Goal: Task Accomplishment & Management: Use online tool/utility

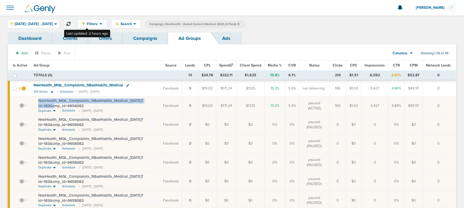
click at [71, 25] on icon at bounding box center [68, 24] width 4 height 4
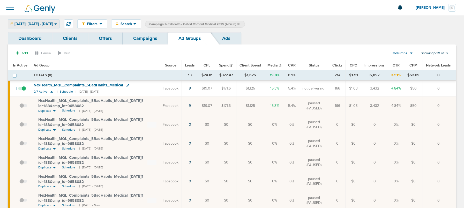
click at [53, 24] on span "[DATE]: [DATE] - [DATE]" at bounding box center [33, 24] width 39 height 4
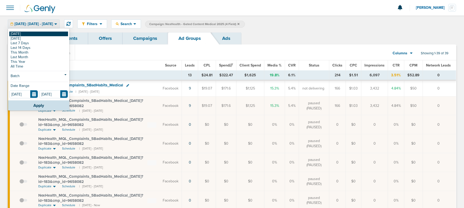
click at [45, 32] on link "[DATE]" at bounding box center [38, 34] width 59 height 5
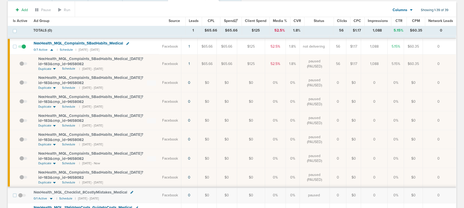
scroll to position [64, 0]
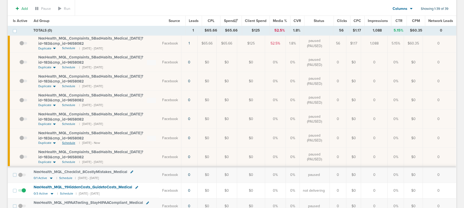
click at [69, 143] on span "Schedule" at bounding box center [68, 143] width 13 height 4
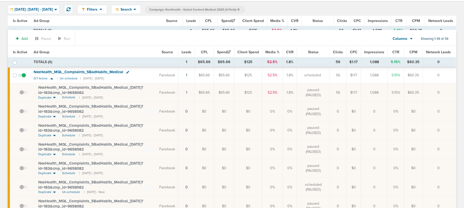
scroll to position [0, 0]
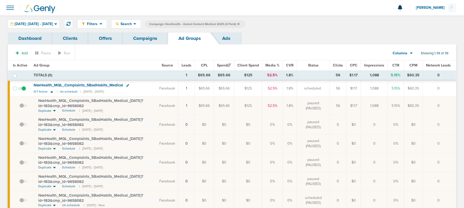
click at [145, 38] on link "Campaigns" at bounding box center [145, 38] width 45 height 12
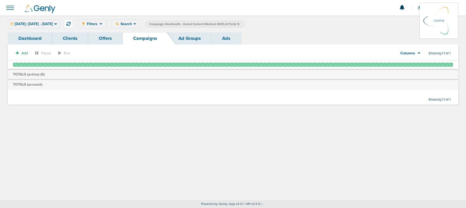
click at [239, 23] on icon at bounding box center [238, 23] width 2 height 3
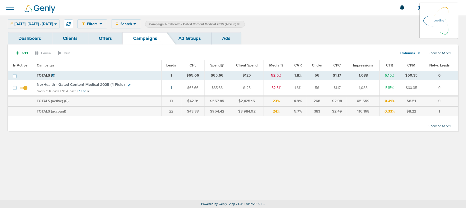
click at [239, 23] on icon at bounding box center [238, 23] width 2 height 3
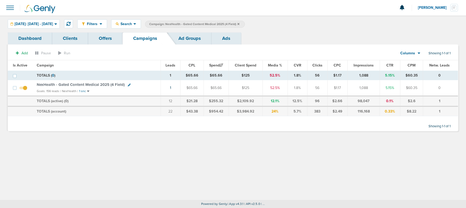
click at [239, 23] on icon at bounding box center [238, 23] width 2 height 3
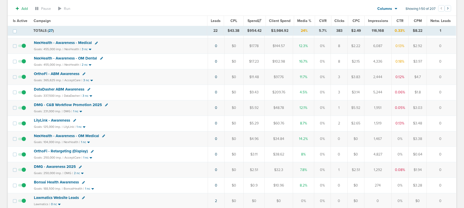
scroll to position [231, 0]
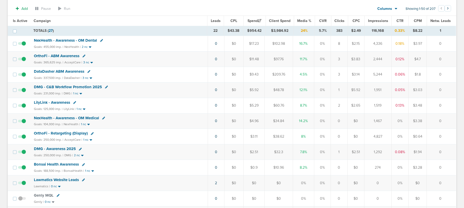
click at [70, 86] on span "DMG - C&B Workflow Promotion 2025" at bounding box center [68, 87] width 68 height 5
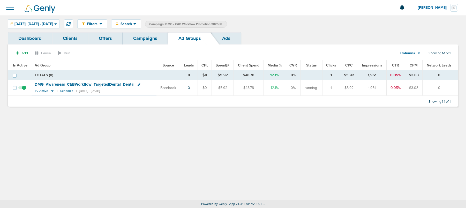
click at [52, 90] on icon at bounding box center [52, 91] width 3 height 2
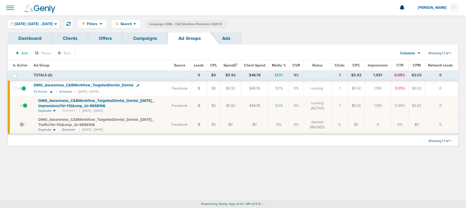
click at [22, 127] on span at bounding box center [23, 127] width 8 height 0
click at [19, 126] on input "checkbox" at bounding box center [19, 126] width 0 height 0
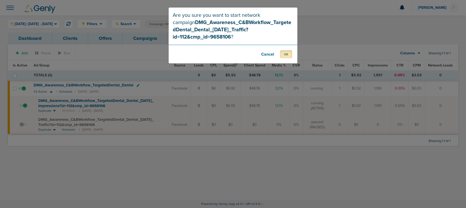
click at [286, 50] on button "OK" at bounding box center [286, 54] width 12 height 8
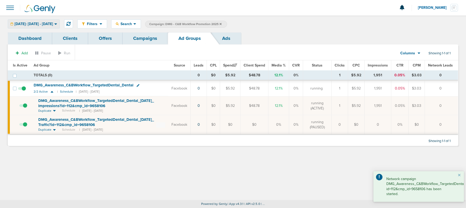
click at [44, 21] on div "[DATE]: [DATE] - [DATE]" at bounding box center [33, 24] width 51 height 9
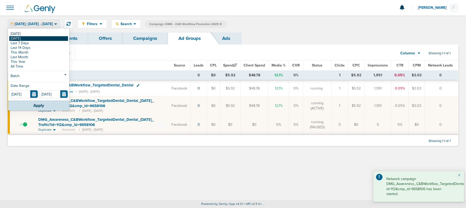
click at [39, 37] on link "[DATE]" at bounding box center [38, 38] width 59 height 5
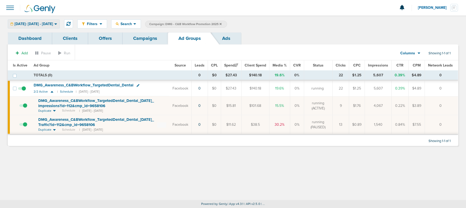
click at [43, 24] on span "Yesterday: 10.01.2025 - 10.01.2025" at bounding box center [33, 24] width 39 height 4
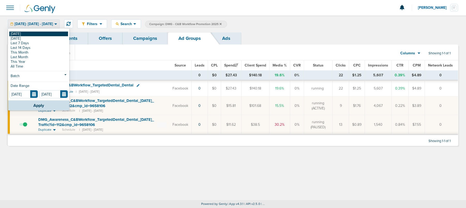
click at [43, 33] on link "[DATE]" at bounding box center [38, 34] width 59 height 5
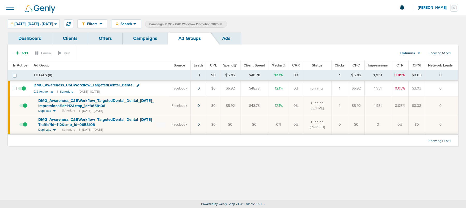
click at [150, 42] on link "Campaigns" at bounding box center [145, 38] width 45 height 12
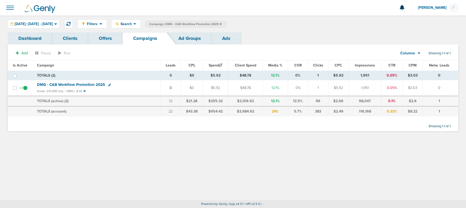
click at [222, 24] on icon at bounding box center [220, 24] width 2 height 2
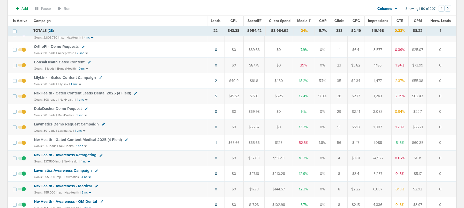
scroll to position [64, 0]
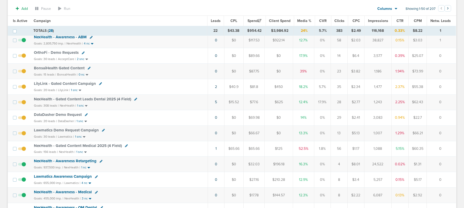
click at [50, 115] on span "DataDasher Demo Request" at bounding box center [58, 114] width 48 height 5
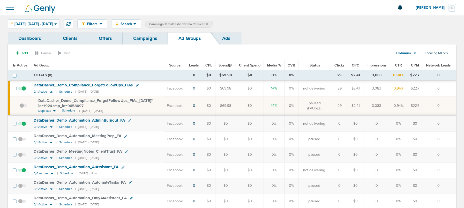
click at [55, 110] on icon at bounding box center [54, 111] width 3 height 2
click at [55, 110] on icon at bounding box center [54, 110] width 3 height 4
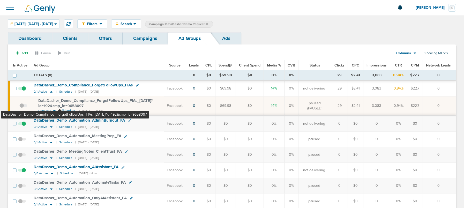
click at [60, 104] on span "DataDasher_ Demo_ Compliance_ ForgetFollowUps_ FIAs_ 10.01.25?id=192&cmp_ id=96…" at bounding box center [95, 103] width 115 height 10
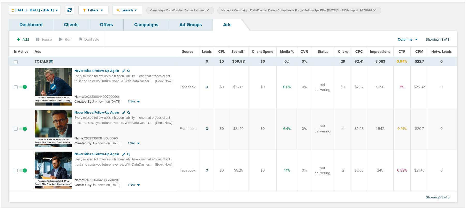
scroll to position [14, 0]
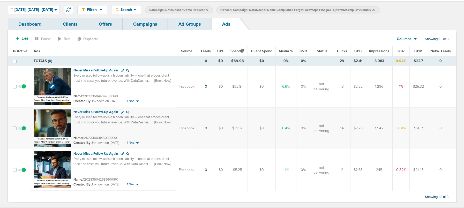
click at [52, 76] on img at bounding box center [52, 86] width 37 height 37
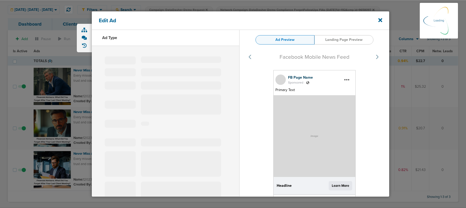
select select "learn_more"
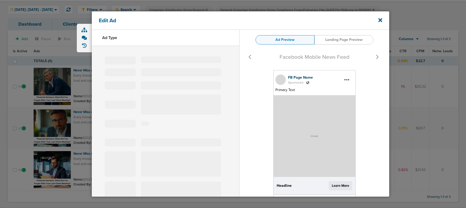
type input "120233604409700090"
type input "Never Miss a Follow-Up Again"
type textarea "Every missed follow-up is a hidden liability — one that erodes client trust and…"
select select "book_travel"
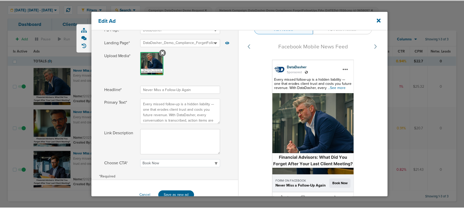
scroll to position [95, 0]
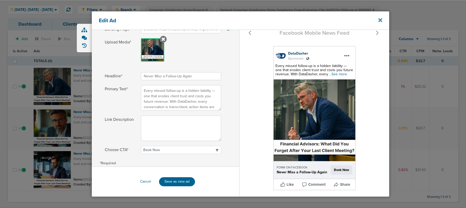
click at [380, 19] on icon at bounding box center [380, 20] width 4 height 4
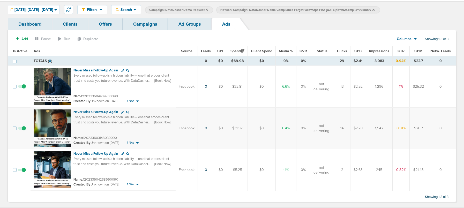
click at [180, 23] on link "Ad Groups" at bounding box center [190, 24] width 44 height 12
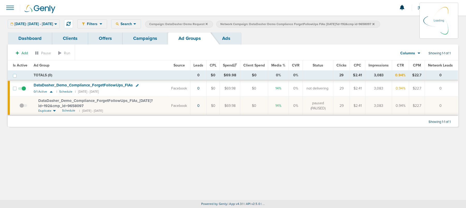
click at [145, 40] on link "Campaigns" at bounding box center [145, 38] width 45 height 12
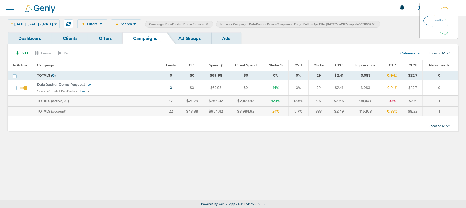
click at [185, 39] on link "Ad Groups" at bounding box center [190, 38] width 44 height 12
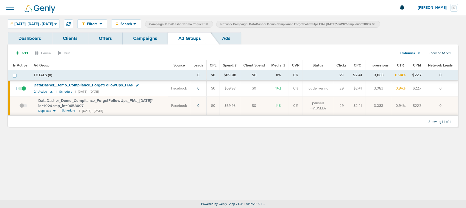
click at [374, 25] on icon at bounding box center [373, 24] width 2 height 2
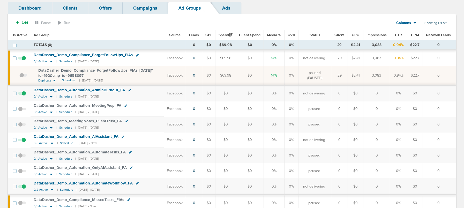
scroll to position [78, 0]
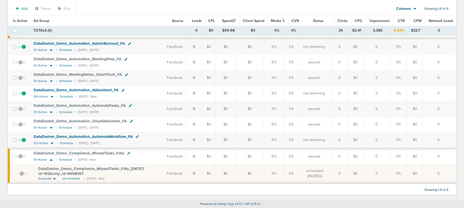
click at [88, 170] on span "DataDasher_ Demo_ Compliance_ MissedTasks_ FIAs_ 10.01.25?id=192&cmp_ id=9658097" at bounding box center [91, 171] width 106 height 10
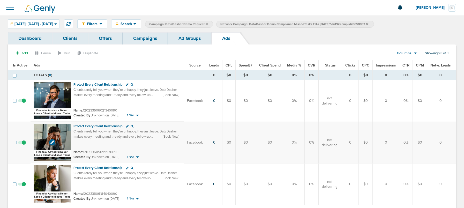
click at [60, 134] on img at bounding box center [52, 142] width 37 height 37
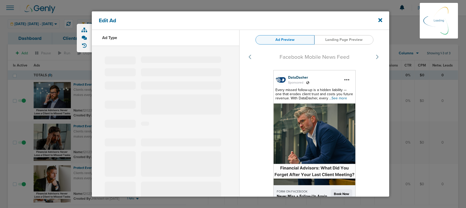
select select "learn_more"
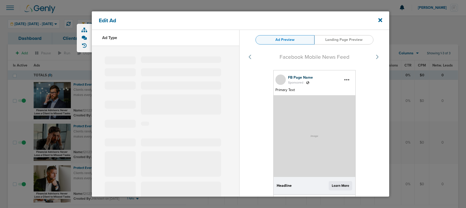
type input "120233605699970090"
type input "Protect Every Client Relationship"
type textarea "Clients rarely tell you when they’re unhappy, they just leave. DataDasher makes…"
select select "book_travel"
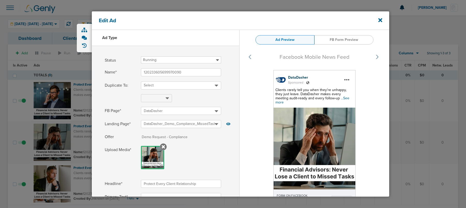
select select "book_travel"
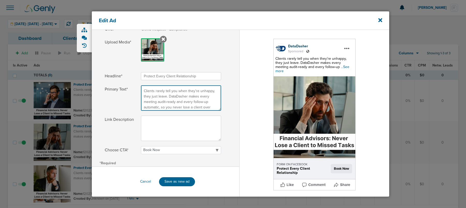
click at [154, 96] on textarea "Clients rarely tell you when they’re unhappy, they just leave. DataDasher makes…" at bounding box center [181, 97] width 80 height 25
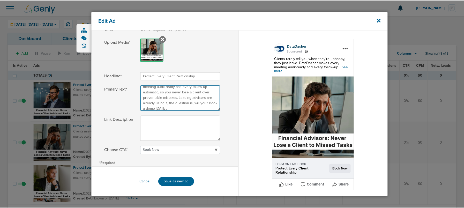
scroll to position [0, 0]
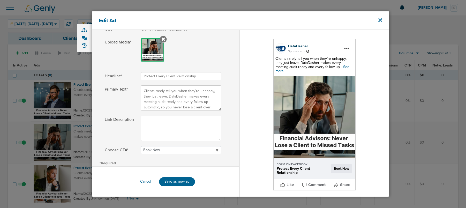
click at [378, 20] on icon at bounding box center [380, 20] width 4 height 6
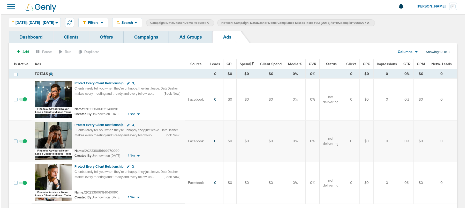
scroll to position [3, 0]
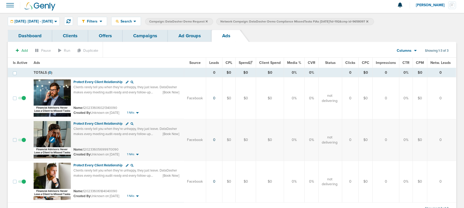
click at [53, 129] on img at bounding box center [52, 139] width 37 height 37
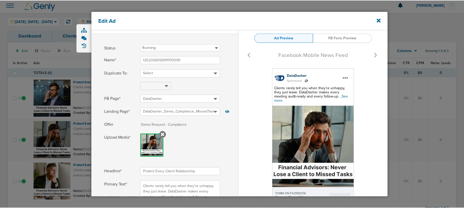
scroll to position [13, 0]
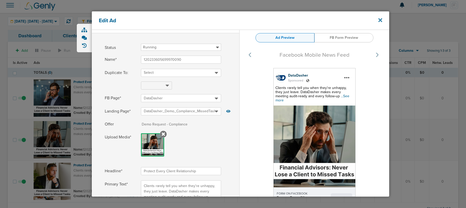
click at [378, 21] on icon at bounding box center [380, 20] width 4 height 4
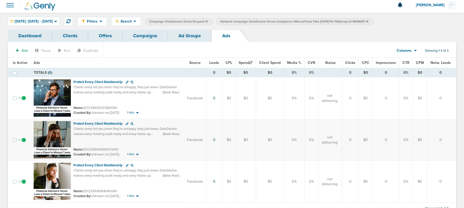
scroll to position [2, 0]
click at [188, 38] on link "Ad Groups" at bounding box center [190, 36] width 44 height 12
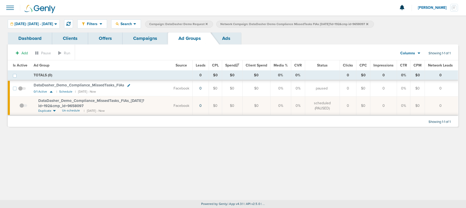
click at [144, 38] on link "Campaigns" at bounding box center [145, 38] width 45 height 12
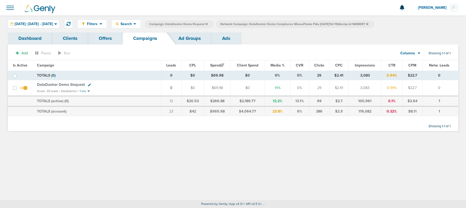
click at [88, 85] on icon at bounding box center [89, 85] width 3 height 3
select select
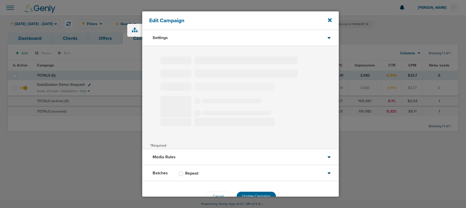
type input "DataDasher Demo Request"
select select "Leads"
radio input "true"
select select "readOnly"
select select "1"
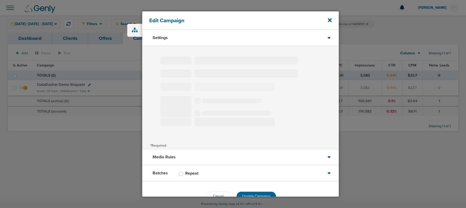
select select "1"
select select "2"
select select "3"
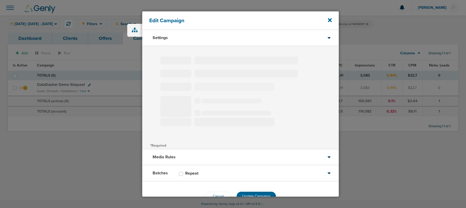
select select "4"
select select "6"
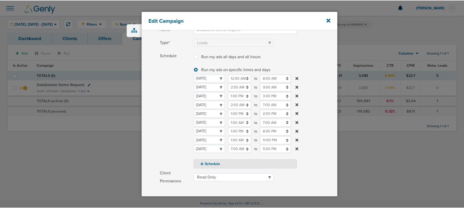
scroll to position [44, 0]
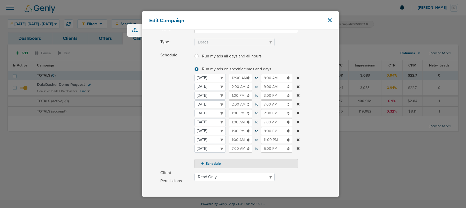
click at [328, 19] on icon at bounding box center [330, 20] width 4 height 4
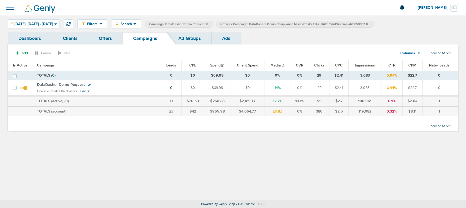
drag, startPoint x: 386, startPoint y: 24, endPoint x: 382, endPoint y: 24, distance: 3.4
click at [374, 24] on label "Network Campaign: DataDasher Demo Compliance MissedTasks FIAs 10.01.25?id=192&c…" at bounding box center [294, 24] width 157 height 7
click at [368, 24] on icon at bounding box center [367, 24] width 2 height 2
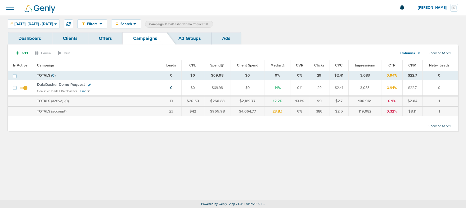
click at [208, 24] on icon at bounding box center [207, 24] width 2 height 2
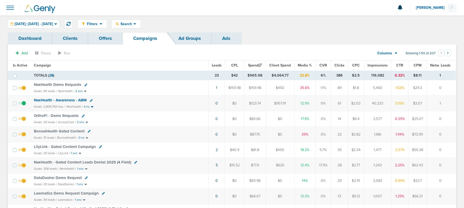
scroll to position [7, 0]
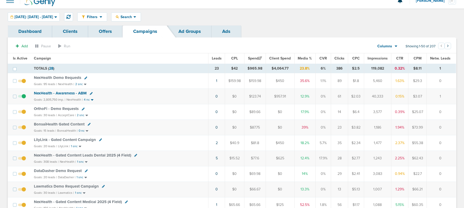
click at [53, 123] on span "BonsaiHealth Gated Content" at bounding box center [59, 124] width 51 height 5
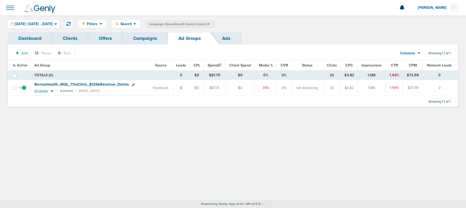
click at [52, 90] on icon at bounding box center [52, 91] width 3 height 2
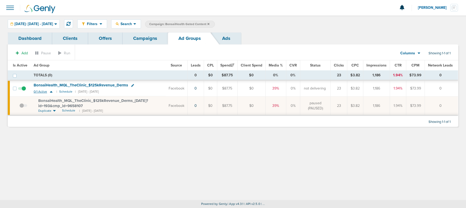
click at [51, 92] on icon at bounding box center [51, 92] width 3 height 2
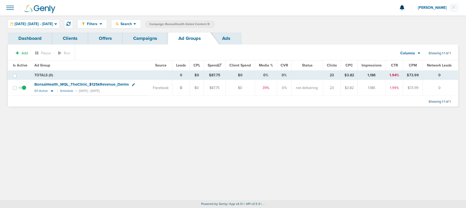
click at [142, 38] on link "Campaigns" at bounding box center [145, 38] width 45 height 12
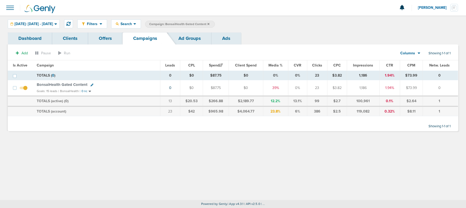
click at [63, 85] on span "BonsaiHealth Gated Content" at bounding box center [62, 84] width 51 height 5
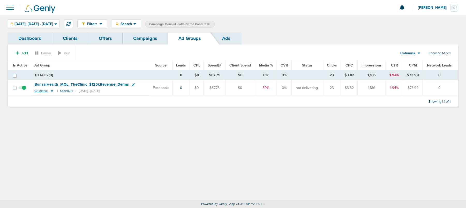
click at [50, 92] on icon at bounding box center [51, 91] width 5 height 4
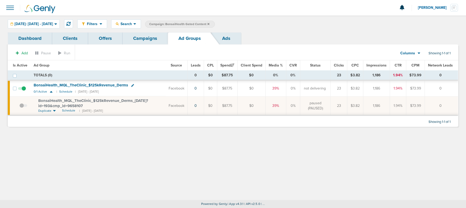
click at [38, 97] on td "BonsaiHealth_ MQL_ TheClinic_ $125kRevenue_ Derms_ 09.30.25?id=193&cmp_ id=9658…" at bounding box center [98, 105] width 135 height 19
drag, startPoint x: 59, startPoint y: 103, endPoint x: 86, endPoint y: 107, distance: 27.5
click at [87, 107] on td "BonsaiHealth_ MQL_ TheClinic_ $125kRevenue_ Derms_ 09.30.25?id=193&cmp_ id=9658…" at bounding box center [98, 105] width 135 height 19
copy span "BonsaiHealth_ MQL_ TheClinic_ $125kRevenue_ Derms_ 09.30.25?id=193&cmp_ id=9658…"
click at [147, 161] on div "Filters Active Only Settings Status Active Inactive Objectives MQL SQL Traffic …" at bounding box center [233, 108] width 466 height 184
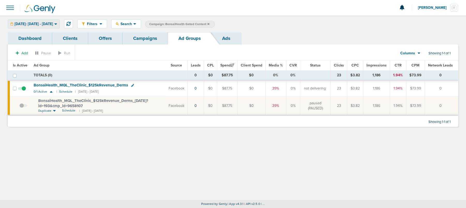
click at [37, 26] on div "[DATE]: [DATE] - [DATE]" at bounding box center [33, 24] width 51 height 9
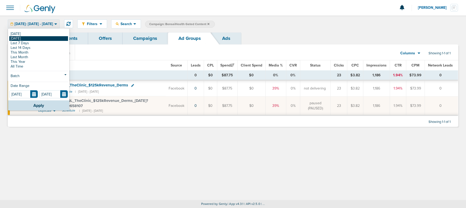
click at [38, 40] on link "[DATE]" at bounding box center [38, 38] width 59 height 5
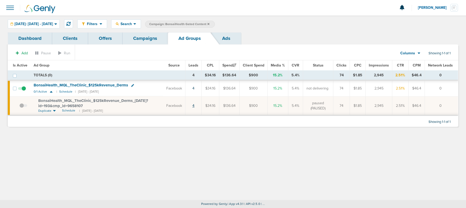
click at [194, 107] on link "4" at bounding box center [193, 105] width 2 height 4
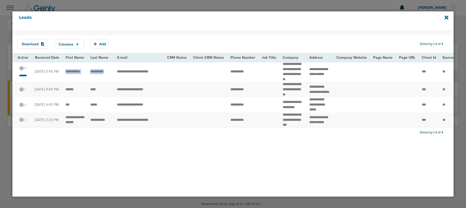
drag, startPoint x: 64, startPoint y: 74, endPoint x: 108, endPoint y: 75, distance: 44.2
click at [24, 71] on span at bounding box center [23, 71] width 8 height 0
click at [23, 69] on input "checkbox" at bounding box center [23, 69] width 0 height 0
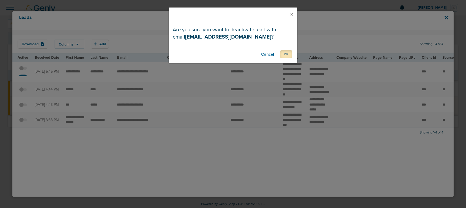
click at [286, 57] on button "OK" at bounding box center [286, 54] width 12 height 8
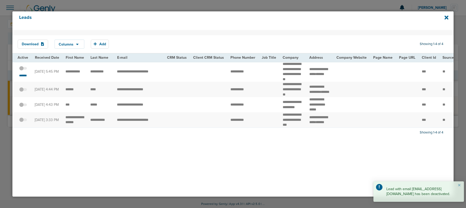
click at [450, 18] on div "Leads" at bounding box center [232, 20] width 441 height 19
click at [443, 17] on div "Leads" at bounding box center [232, 20] width 441 height 19
click at [446, 18] on icon at bounding box center [446, 18] width 4 height 4
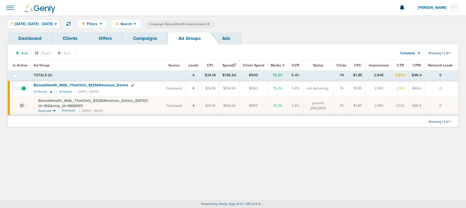
click at [137, 39] on link "Campaigns" at bounding box center [145, 38] width 45 height 12
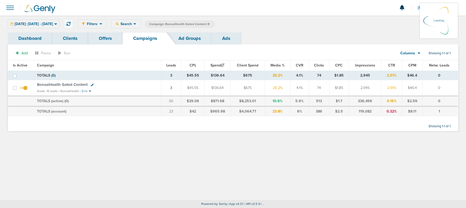
click at [209, 22] on icon at bounding box center [208, 23] width 2 height 3
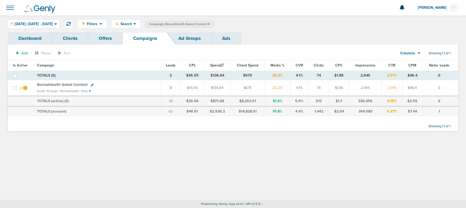
click at [209, 24] on icon at bounding box center [208, 24] width 2 height 2
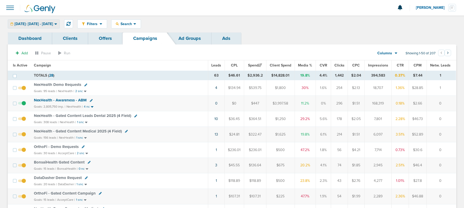
drag, startPoint x: 37, startPoint y: 25, endPoint x: 34, endPoint y: 29, distance: 5.2
click at [37, 25] on span "Yesterday: 10.01.2025 - 10.01.2025" at bounding box center [33, 24] width 39 height 4
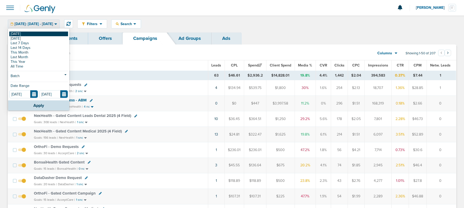
click at [31, 34] on link "[DATE]" at bounding box center [38, 34] width 59 height 5
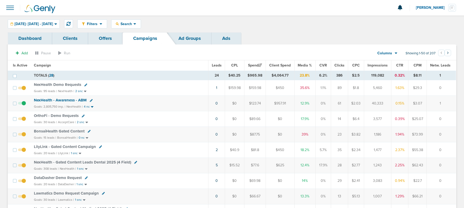
click at [54, 116] on span "OrthoFi - Demo Requests" at bounding box center [56, 115] width 45 height 5
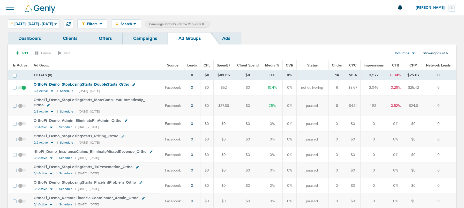
click at [141, 36] on link "Campaigns" at bounding box center [145, 38] width 45 height 12
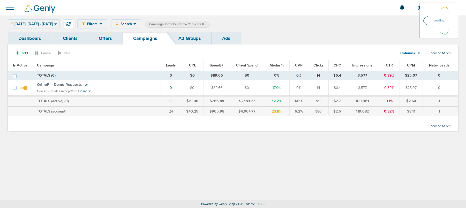
click at [204, 25] on icon at bounding box center [203, 23] width 2 height 3
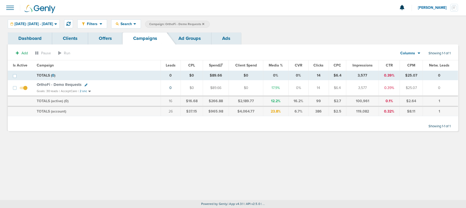
click at [204, 24] on icon at bounding box center [203, 24] width 2 height 2
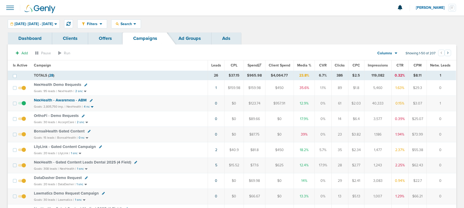
click at [50, 99] on span "NexHealth - Awareness - ABM" at bounding box center [60, 100] width 53 height 5
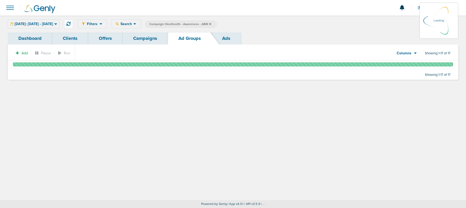
click at [35, 24] on div "Today: 10.02.2025 - 10.02.2025 Today Yesterday Last 7 Days Last 14 Days This Mo…" at bounding box center [34, 23] width 52 height 9
click at [47, 24] on div "Today: 10.02.2025 - 10.02.2025 Today Yesterday Last 7 Days Last 14 Days This Mo…" at bounding box center [34, 23] width 52 height 9
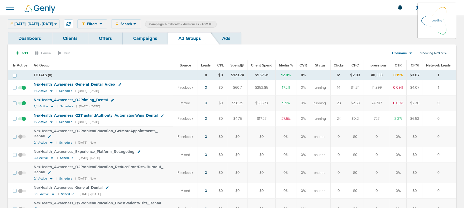
click at [60, 24] on div "Today: 10.02.2025 - 10.02.2025 Today Yesterday Last 7 Days Last 14 Days This Mo…" at bounding box center [34, 23] width 52 height 9
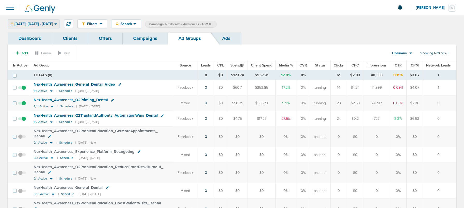
click at [57, 24] on icon at bounding box center [55, 24] width 3 height 2
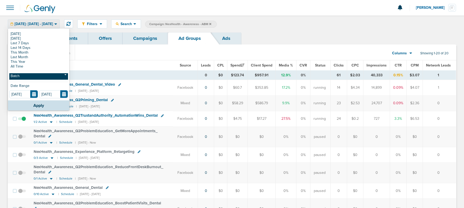
click at [29, 75] on link "Batch" at bounding box center [38, 76] width 59 height 6
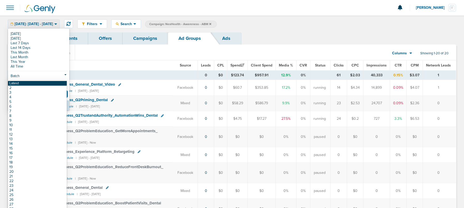
click at [28, 85] on link "Latest" at bounding box center [37, 83] width 59 height 5
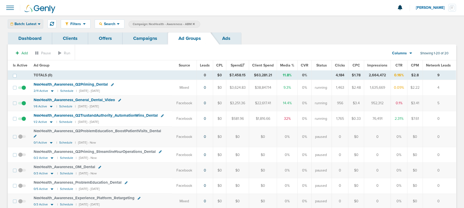
click at [29, 22] on span "Batch: Latest" at bounding box center [25, 24] width 22 height 4
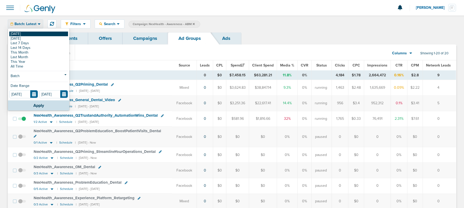
click at [27, 34] on link "[DATE]" at bounding box center [38, 34] width 59 height 5
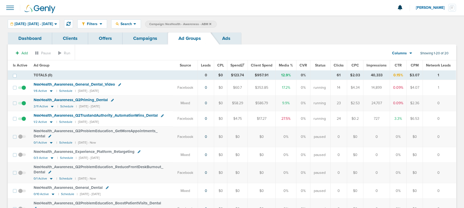
drag, startPoint x: 224, startPoint y: 23, endPoint x: 218, endPoint y: 26, distance: 6.4
click at [211, 24] on icon at bounding box center [210, 23] width 2 height 3
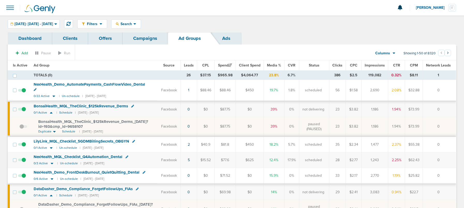
click at [148, 41] on link "Campaigns" at bounding box center [145, 38] width 45 height 12
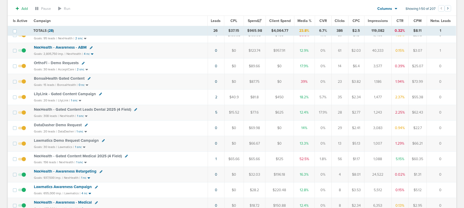
scroll to position [54, 0]
click at [74, 93] on span "LilyLink - Gated Content Campaign" at bounding box center [65, 94] width 62 height 5
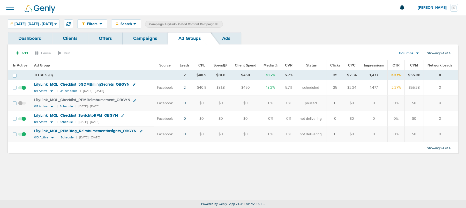
click at [50, 91] on icon at bounding box center [51, 91] width 3 height 2
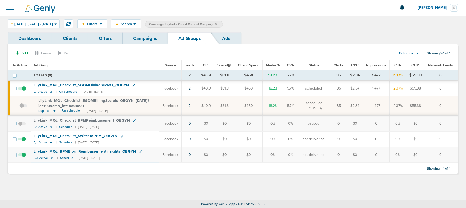
click at [50, 91] on icon at bounding box center [51, 92] width 3 height 2
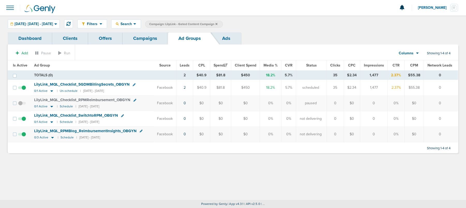
click at [136, 40] on link "Campaigns" at bounding box center [145, 38] width 45 height 12
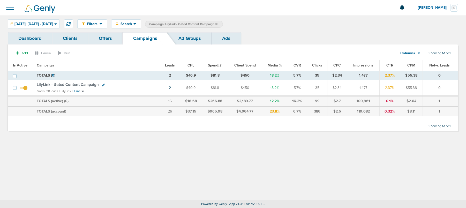
click at [217, 24] on icon at bounding box center [216, 24] width 2 height 2
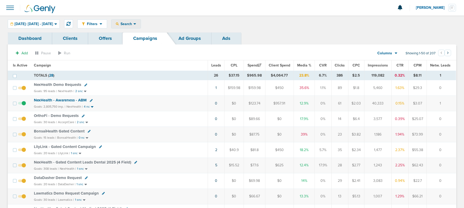
click at [141, 24] on div "Search" at bounding box center [125, 24] width 29 height 9
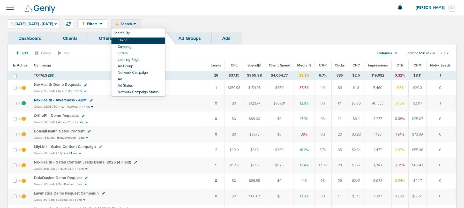
click at [140, 40] on link "Client" at bounding box center [138, 40] width 54 height 6
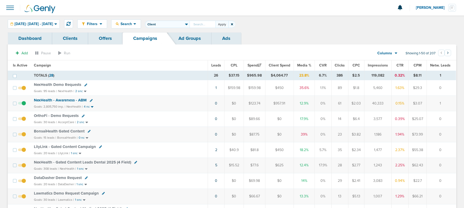
scroll to position [1, 0]
type input "O"
type input "Accept"
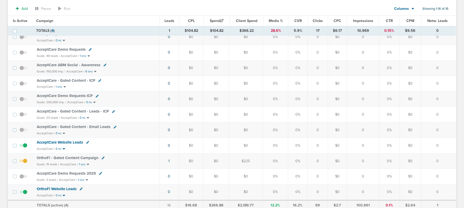
scroll to position [135, 0]
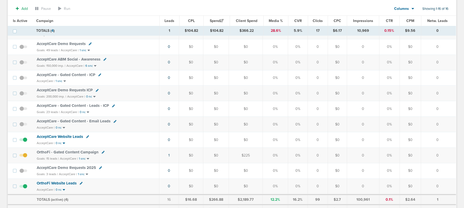
click at [171, 155] on td "1" at bounding box center [169, 155] width 20 height 16
click at [170, 155] on link "1" at bounding box center [168, 155] width 1 height 4
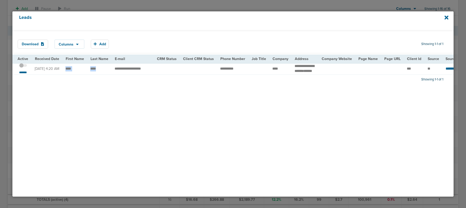
drag, startPoint x: 64, startPoint y: 71, endPoint x: 102, endPoint y: 70, distance: 38.0
click at [448, 18] on icon at bounding box center [446, 18] width 4 height 6
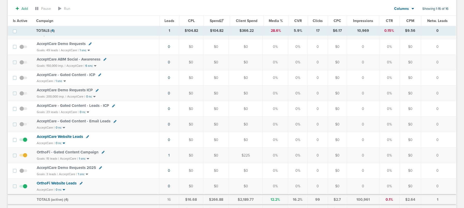
click at [83, 154] on span "OrthoFi - Gated Content Campaign" at bounding box center [68, 152] width 62 height 5
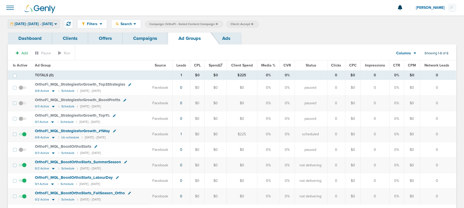
click at [38, 20] on div "[DATE]: [DATE] - [DATE]" at bounding box center [33, 24] width 51 height 9
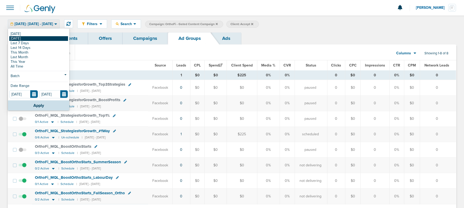
click at [33, 37] on link "[DATE]" at bounding box center [38, 38] width 59 height 5
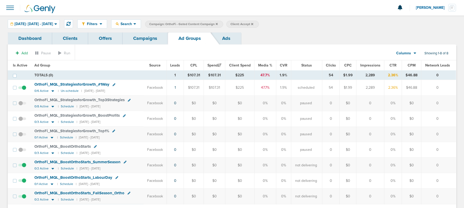
click at [176, 87] on td "1" at bounding box center [174, 88] width 17 height 16
click at [176, 88] on link "1" at bounding box center [175, 87] width 1 height 4
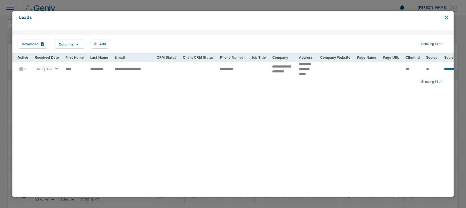
click at [447, 18] on icon at bounding box center [446, 18] width 4 height 4
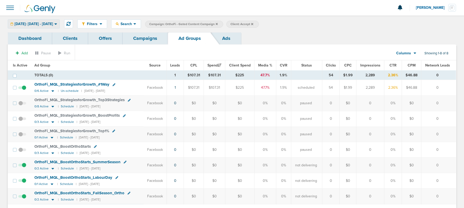
click at [53, 25] on span "Yesterday: 10.01.2025 - 10.01.2025" at bounding box center [33, 24] width 39 height 4
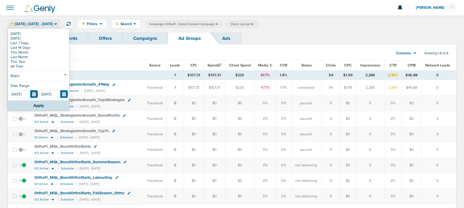
click at [51, 34] on link "[DATE]" at bounding box center [38, 34] width 59 height 5
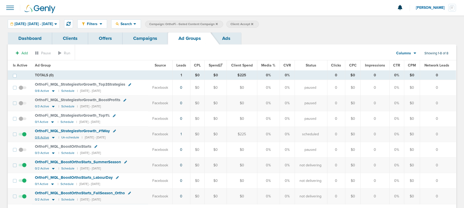
click at [51, 138] on icon at bounding box center [53, 137] width 5 height 4
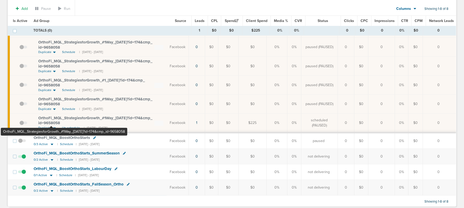
scroll to position [128, 0]
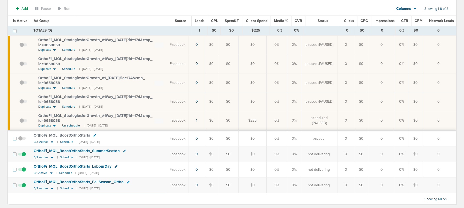
click at [51, 173] on icon at bounding box center [51, 173] width 5 height 4
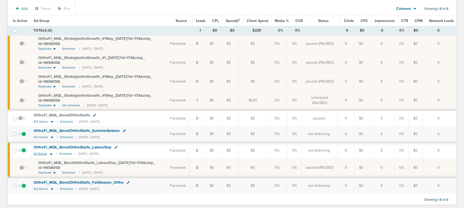
scroll to position [158, 0]
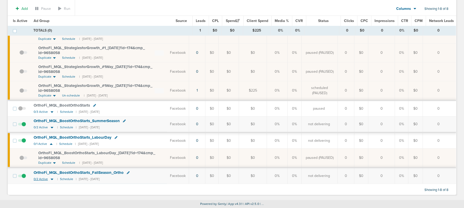
click at [49, 179] on icon at bounding box center [51, 179] width 5 height 4
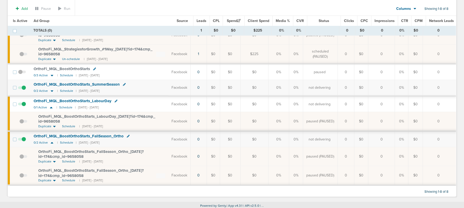
scroll to position [194, 0]
drag, startPoint x: 37, startPoint y: 169, endPoint x: 96, endPoint y: 177, distance: 59.3
click at [96, 177] on td "OrthoFi_ MQL_ BoostOrthoStarts_ FallSeason_ Ortho_ 09.04.25?id=174&cmp_ id=9658…" at bounding box center [100, 175] width 138 height 19
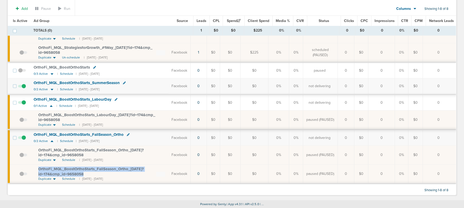
click at [73, 170] on span "OrthoFi_ MQL_ BoostOrthoStarts_ FallSeason_ Ortho_ 09.04.25?id=174&cmp_ id=9658…" at bounding box center [90, 171] width 105 height 10
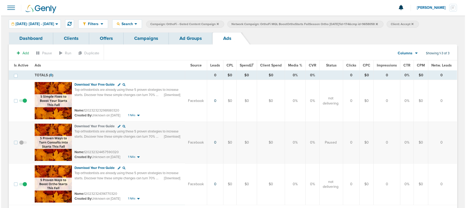
scroll to position [13, 0]
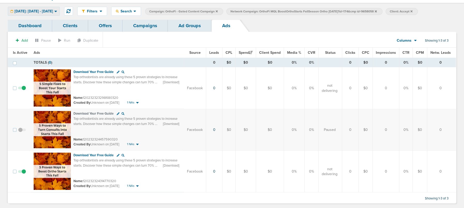
click at [37, 12] on span "[DATE]: [DATE] - [DATE]" at bounding box center [33, 12] width 39 height 4
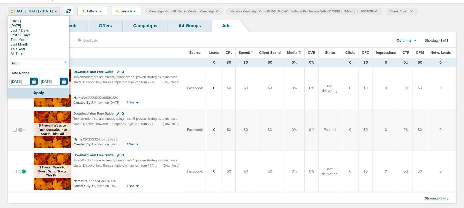
click at [37, 12] on span "[DATE]: [DATE] - [DATE]" at bounding box center [33, 12] width 39 height 4
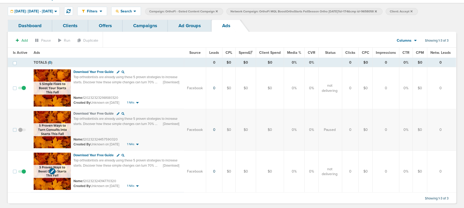
click at [55, 159] on img at bounding box center [52, 171] width 37 height 37
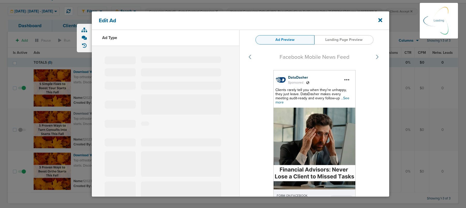
select select "learn_more"
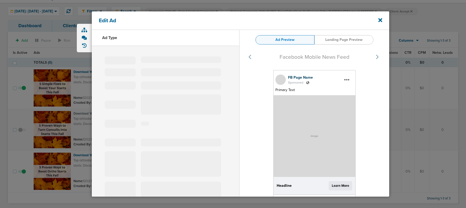
type input "120232324314770320"
type input "Download Your Free Guide"
type textarea "Top orthodontists are already using these 5 proven strategies to increase start…"
select select "download"
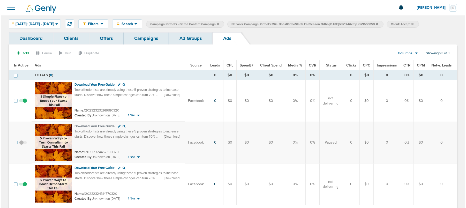
scroll to position [13, 0]
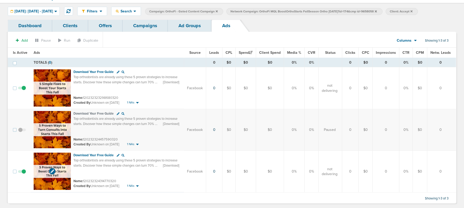
click at [62, 157] on img at bounding box center [52, 171] width 37 height 37
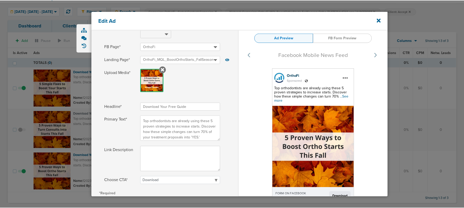
scroll to position [64, 0]
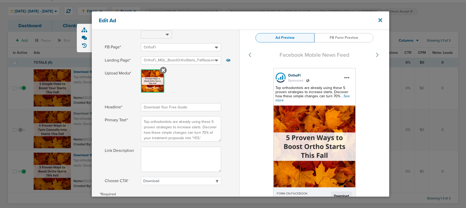
click at [379, 21] on icon at bounding box center [380, 20] width 4 height 4
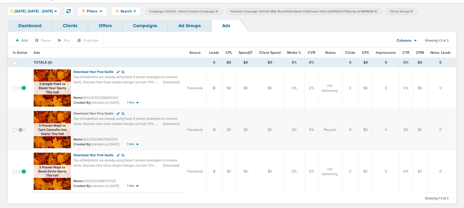
click at [186, 26] on link "Ad Groups" at bounding box center [190, 26] width 44 height 12
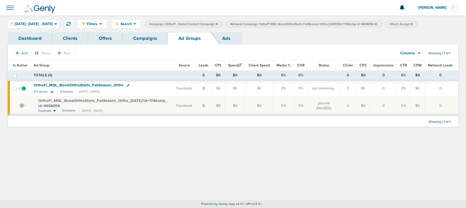
click at [377, 24] on icon at bounding box center [376, 24] width 2 height 2
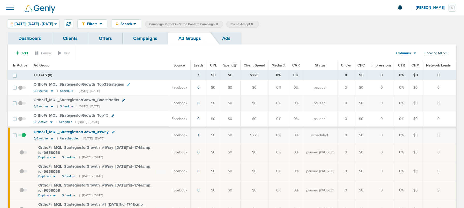
click at [218, 25] on icon at bounding box center [217, 23] width 2 height 3
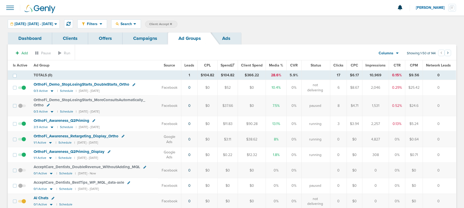
scroll to position [2, 0]
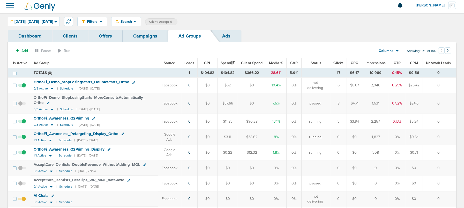
click at [145, 39] on link "Campaigns" at bounding box center [145, 36] width 45 height 12
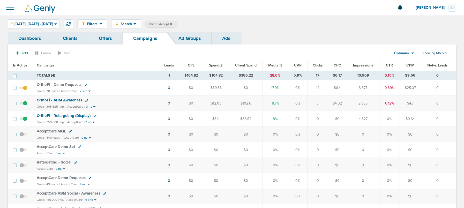
click at [172, 25] on span "Client: Accept" at bounding box center [160, 24] width 23 height 4
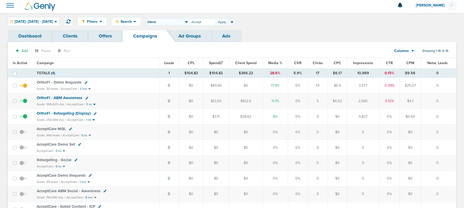
scroll to position [3, 0]
click at [233, 22] on icon at bounding box center [232, 22] width 2 height 2
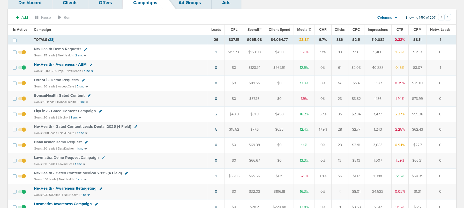
scroll to position [36, 0]
click at [64, 142] on span "DataDasher Demo Request" at bounding box center [58, 141] width 48 height 5
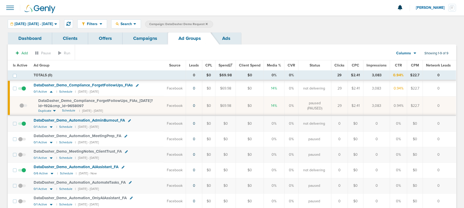
click at [144, 39] on link "Campaigns" at bounding box center [145, 38] width 45 height 12
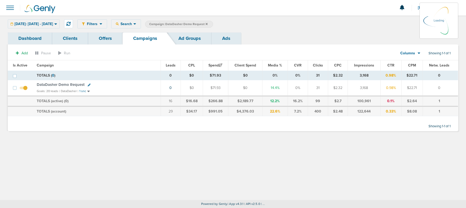
click at [208, 24] on icon at bounding box center [207, 23] width 2 height 3
click at [208, 24] on icon at bounding box center [207, 24] width 2 height 2
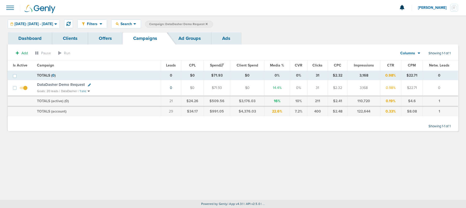
click at [208, 24] on icon at bounding box center [207, 24] width 2 height 2
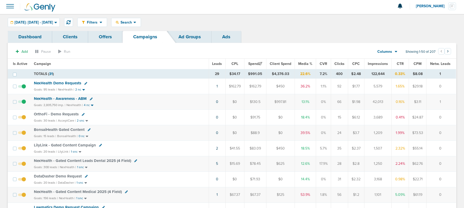
scroll to position [2, 0]
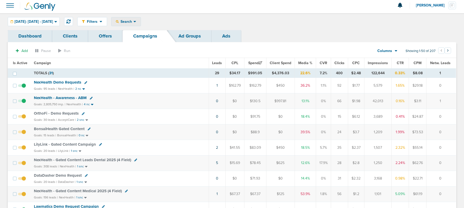
drag, startPoint x: 143, startPoint y: 21, endPoint x: 143, endPoint y: 24, distance: 2.9
click at [133, 21] on span "Search" at bounding box center [126, 21] width 15 height 4
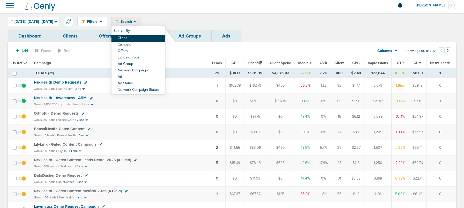
click at [142, 36] on link "Client" at bounding box center [138, 38] width 54 height 6
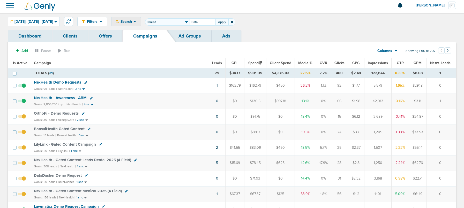
type input "Data"
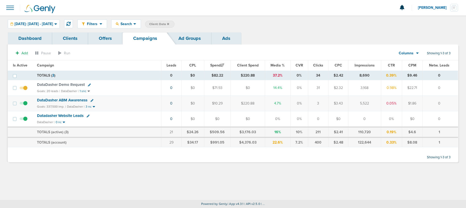
click at [58, 84] on span "DataDasher Demo Request" at bounding box center [61, 84] width 48 height 5
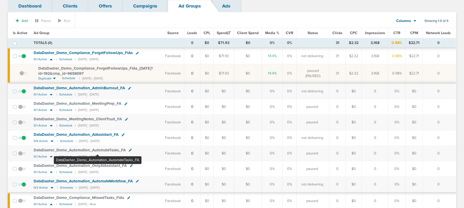
scroll to position [24, 0]
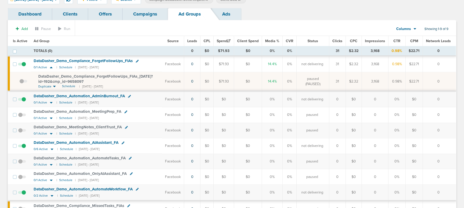
click at [95, 94] on span "DataDasher_ Demo_ Automation_ AdminBurnout_ FA" at bounding box center [79, 96] width 91 height 5
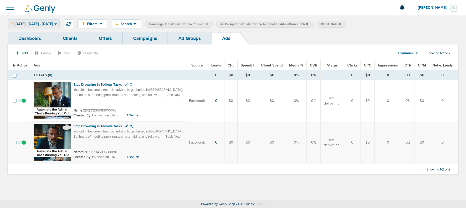
click at [35, 22] on span "[DATE]: [DATE] - [DATE]" at bounding box center [33, 24] width 39 height 4
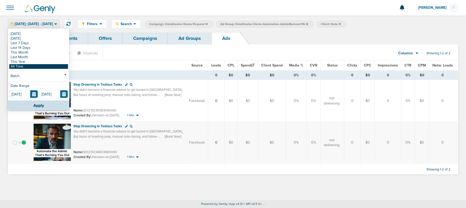
click at [31, 67] on link "All Time" at bounding box center [38, 66] width 59 height 5
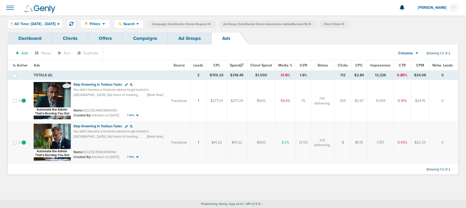
click at [183, 40] on link "Ad Groups" at bounding box center [190, 38] width 44 height 12
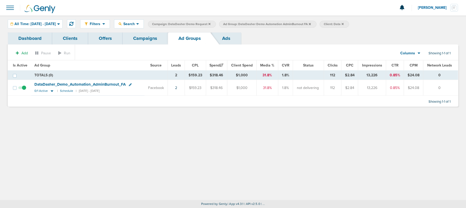
click at [101, 84] on span "DataDasher_ Demo_ Automation_ AdminBurnout_ FA" at bounding box center [79, 84] width 91 height 5
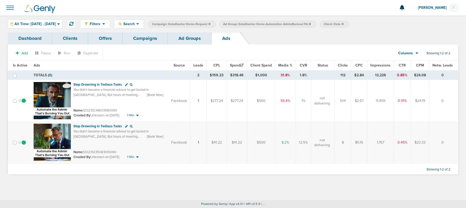
click at [67, 126] on img at bounding box center [52, 142] width 37 height 37
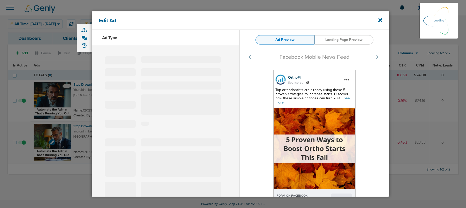
select select "learn_more"
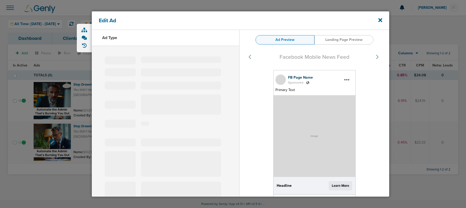
type input "120231235083010090"
type input "Stop Drowning in Tedious Tasks"
type textarea "You didn’t become a financial advisor to get buried in admin. But hours of meet…"
select select "book_travel"
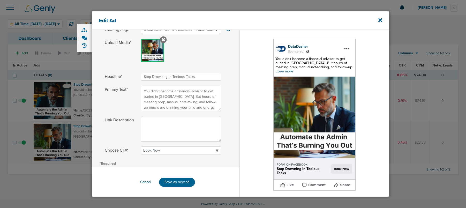
scroll to position [95, 0]
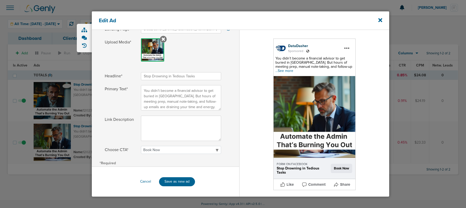
click at [293, 71] on span "...See more" at bounding box center [284, 71] width 18 height 4
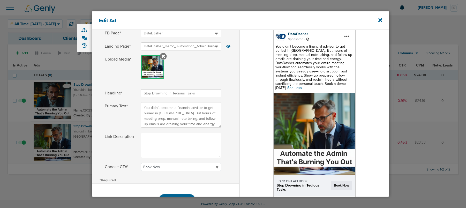
scroll to position [77, 0]
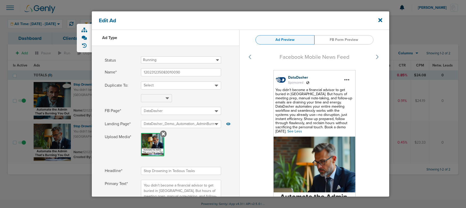
select select "book_travel"
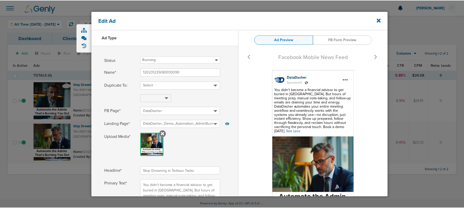
scroll to position [77, 0]
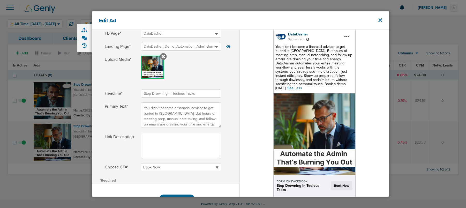
click at [378, 20] on icon at bounding box center [380, 20] width 4 height 6
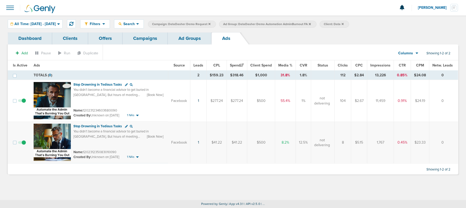
click at [143, 40] on link "Campaigns" at bounding box center [145, 38] width 45 height 12
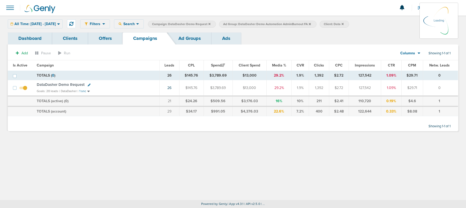
click at [311, 25] on icon at bounding box center [310, 24] width 2 height 2
click at [311, 24] on icon at bounding box center [310, 24] width 2 height 2
click at [210, 24] on icon at bounding box center [209, 24] width 2 height 2
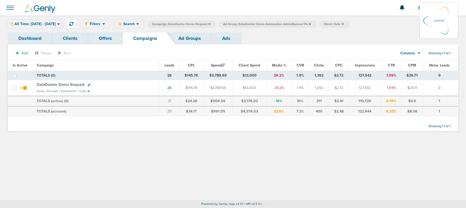
click at [210, 24] on icon at bounding box center [209, 24] width 2 height 2
click at [40, 24] on div "All Time: 01.01.2015 - 10.02.2025 Today Yesterday Last 7 Days Last 14 Days This…" at bounding box center [35, 23] width 55 height 9
click at [60, 23] on icon at bounding box center [58, 24] width 3 height 4
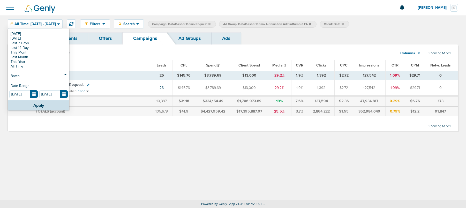
click at [17, 33] on link "[DATE]" at bounding box center [38, 34] width 59 height 5
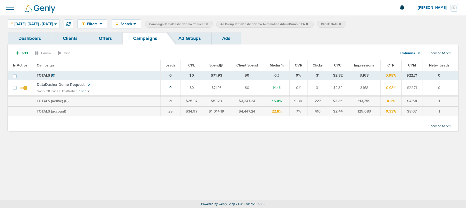
click at [308, 24] on icon at bounding box center [307, 24] width 2 height 2
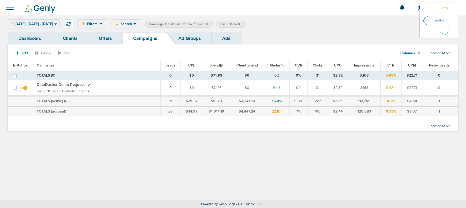
click at [208, 24] on icon at bounding box center [207, 24] width 2 height 2
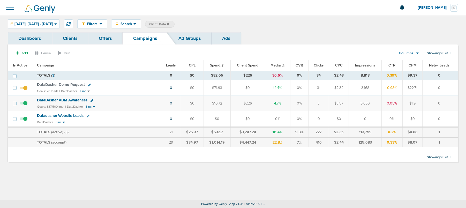
click at [71, 102] on span "DataDasher ABM Awareness" at bounding box center [62, 100] width 50 height 5
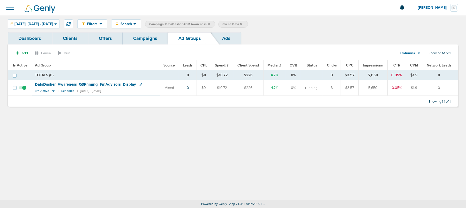
click at [53, 91] on icon at bounding box center [53, 91] width 5 height 4
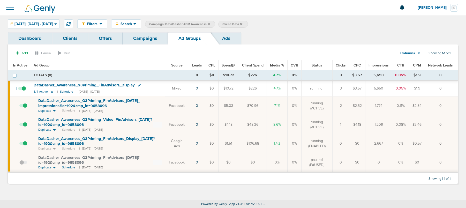
click at [56, 104] on span "DataDasher_ Awareness_ Q3Priming_ FinAdvisors_ 08.21.25_ impressions?id=192&cmp…" at bounding box center [89, 103] width 102 height 10
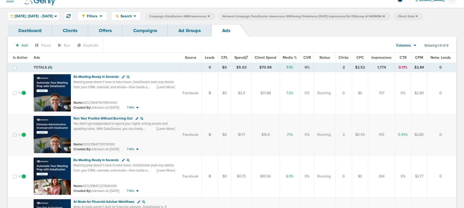
scroll to position [10, 0]
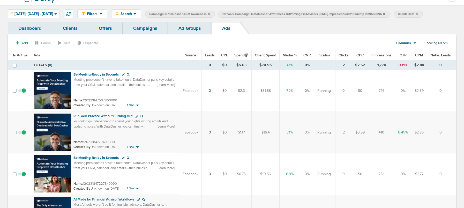
click at [140, 32] on link "Campaigns" at bounding box center [145, 28] width 45 height 12
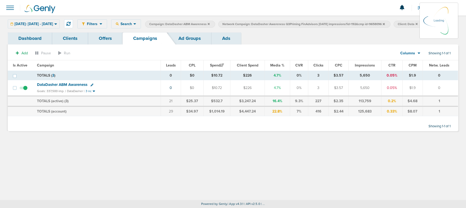
click at [185, 39] on link "Ad Groups" at bounding box center [190, 38] width 44 height 12
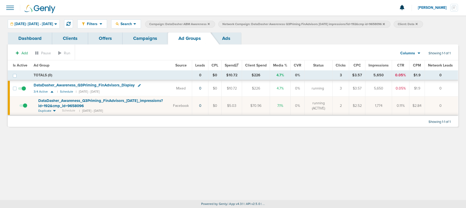
click at [83, 102] on span "DataDasher_ Awareness_ Q3Priming_ FinAdvisors_ 08.21.25_ impressions?id=192&cmp…" at bounding box center [100, 103] width 125 height 10
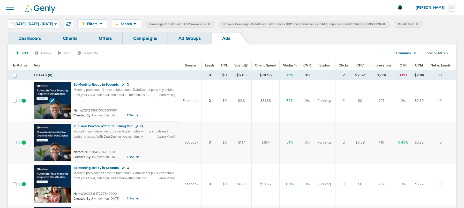
click at [61, 89] on img at bounding box center [52, 100] width 37 height 37
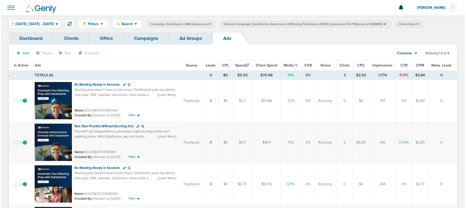
scroll to position [1, 0]
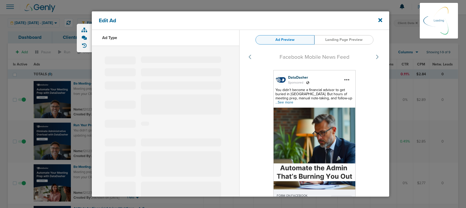
select select "learn_more"
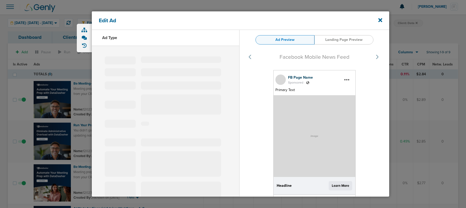
type input "120231847607860090"
type input "Be Meeting-Ready in Seconds"
type textarea "Meeting prep doesn’t have to take hours. DataDasher pulls key details from your…"
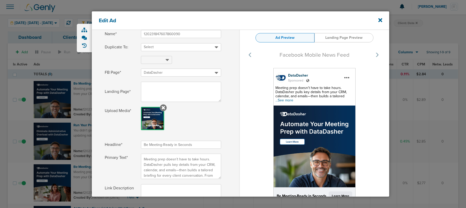
scroll to position [120, 0]
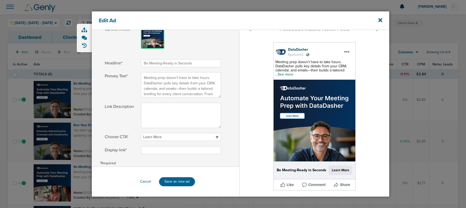
click at [188, 65] on input "Be Meeting-Ready in Seconds" at bounding box center [181, 63] width 80 height 8
drag, startPoint x: 193, startPoint y: 64, endPoint x: 124, endPoint y: 62, distance: 69.1
click at [124, 62] on label "Headline* Be Meeting-Ready in Seconds" at bounding box center [166, 63] width 122 height 8
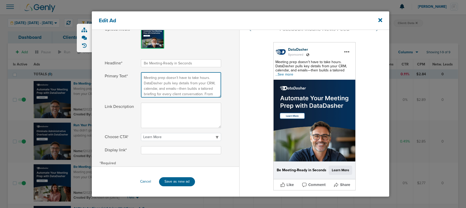
click at [154, 86] on textarea "Meeting prep doesn’t have to take hours. DataDasher pulls key details from your…" at bounding box center [181, 84] width 80 height 25
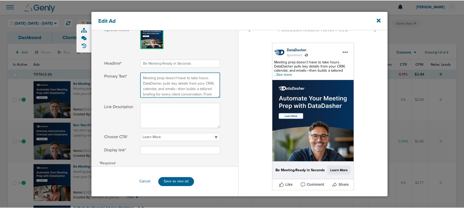
scroll to position [18, 0]
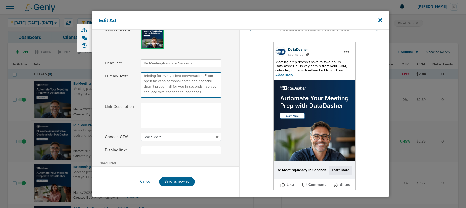
drag, startPoint x: 143, startPoint y: 77, endPoint x: 216, endPoint y: 116, distance: 82.8
click at [216, 116] on div "Headline* Be Meeting-Ready in Seconds Primary Text* Meeting prep doesn’t have t…" at bounding box center [165, 108] width 147 height 99
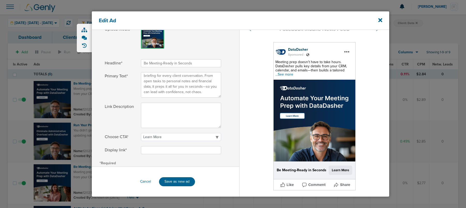
click at [374, 18] on div "Edit Ad" at bounding box center [240, 20] width 297 height 19
click at [382, 20] on div "Edit Ad" at bounding box center [240, 20] width 297 height 19
click at [381, 20] on icon at bounding box center [380, 20] width 4 height 4
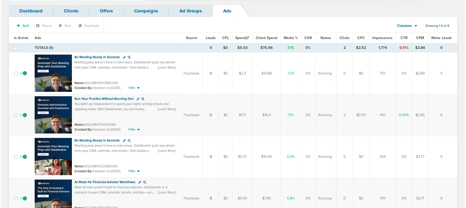
scroll to position [28, 0]
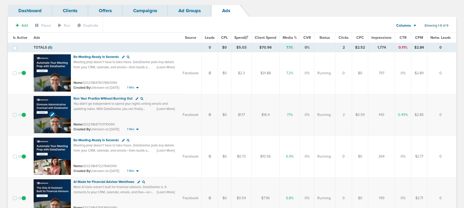
click at [61, 104] on img at bounding box center [52, 114] width 37 height 37
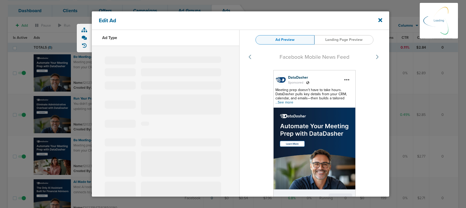
select select "learn_more"
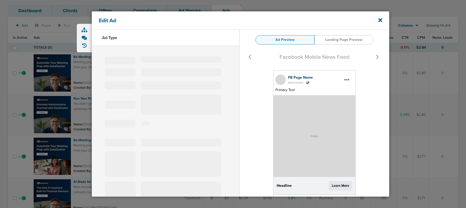
type input "120231847701710090"
type input "Run Your Practice Without Burning Out"
type textarea "You didn’t go independent to spend your nights writing emails and updating note…"
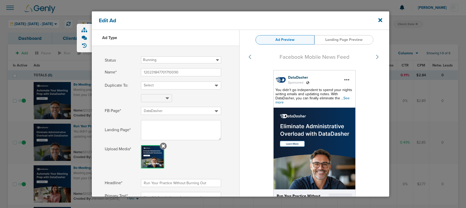
select select "learn_more"
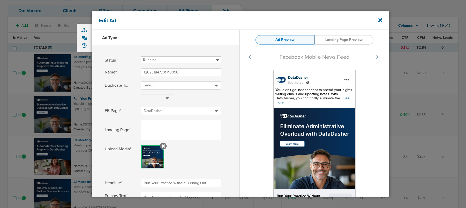
scroll to position [21, 0]
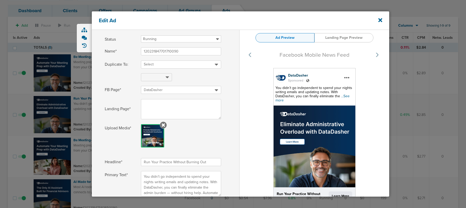
drag, startPoint x: 205, startPoint y: 161, endPoint x: 114, endPoint y: 160, distance: 91.3
click at [114, 160] on label "Headline* Run Your Practice Without Burning Out" at bounding box center [166, 162] width 122 height 8
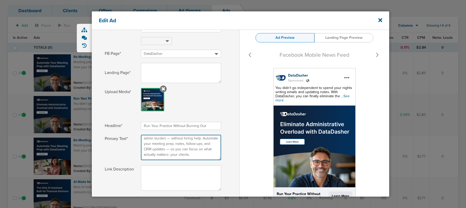
scroll to position [0, 0]
drag, startPoint x: 201, startPoint y: 157, endPoint x: 124, endPoint y: 124, distance: 84.0
click at [124, 124] on div "Headline* Run Your Practice Without Burning Out Primary Text* You didn’t go ind…" at bounding box center [165, 171] width 147 height 99
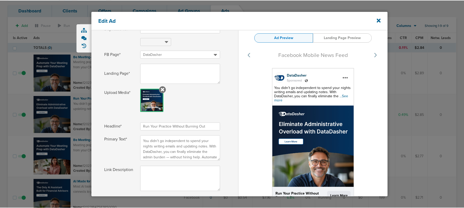
scroll to position [58, 0]
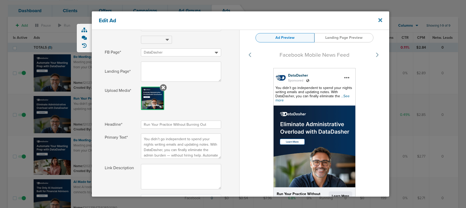
click at [379, 19] on icon at bounding box center [380, 20] width 4 height 4
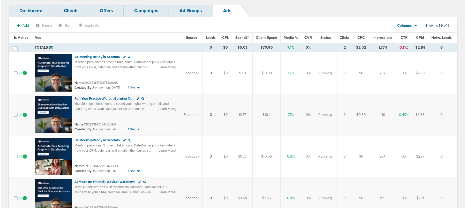
scroll to position [54, 0]
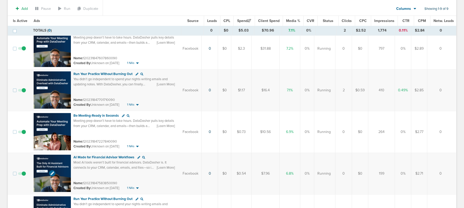
click at [52, 163] on img at bounding box center [52, 173] width 37 height 37
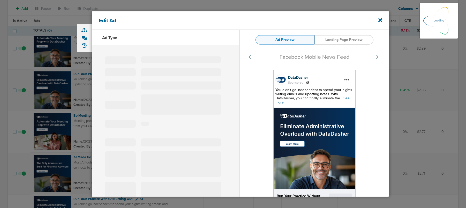
select select "learn_more"
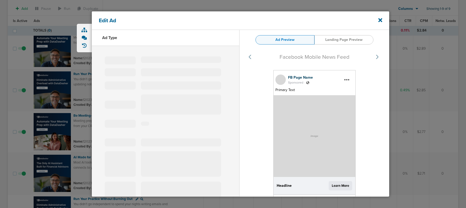
type input "120231847583850090"
type input "AI Made for Financial Advisor Workflows"
type textarea "Most AI tools weren’t built for financial advisors. DataDasher is. It connects …"
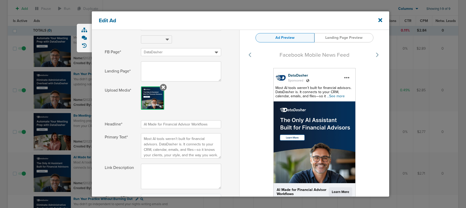
scroll to position [70, 0]
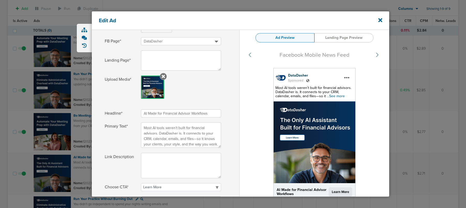
drag, startPoint x: 153, startPoint y: 113, endPoint x: 239, endPoint y: 112, distance: 86.4
click at [239, 112] on div "Ad Type Status Running Paused Retired Name* 120231847583850090 Duplicate To: Se…" at bounding box center [240, 103] width 297 height 286
click at [6, 138] on div at bounding box center [233, 104] width 466 height 208
drag, startPoint x: 143, startPoint y: 128, endPoint x: 220, endPoint y: 176, distance: 90.0
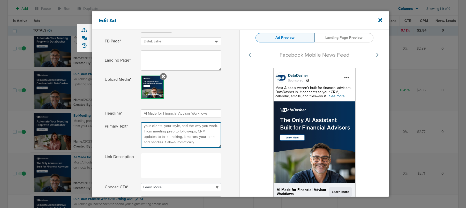
click at [220, 176] on div "Headline* AI Made for Financial Advisor Workflows Primary Text* Most AI tools w…" at bounding box center [165, 158] width 147 height 99
click at [378, 18] on icon at bounding box center [380, 20] width 4 height 6
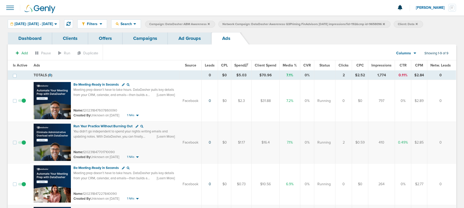
click at [143, 40] on link "Campaigns" at bounding box center [145, 38] width 45 height 12
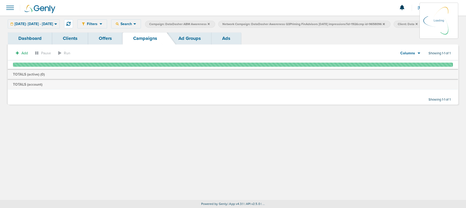
click at [210, 24] on icon at bounding box center [209, 24] width 2 height 2
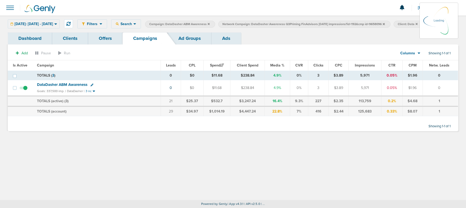
click at [385, 24] on icon at bounding box center [384, 24] width 2 height 2
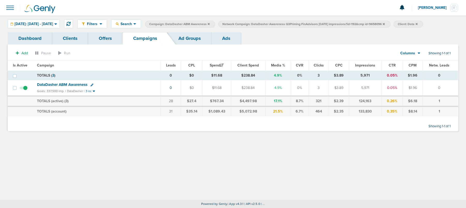
click at [385, 24] on icon at bounding box center [384, 23] width 2 height 3
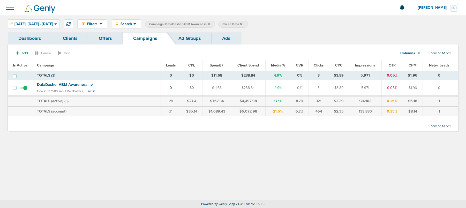
click at [242, 24] on icon at bounding box center [241, 23] width 2 height 3
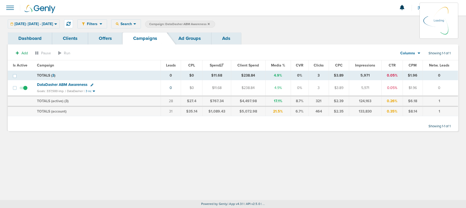
click at [210, 24] on icon at bounding box center [209, 24] width 2 height 2
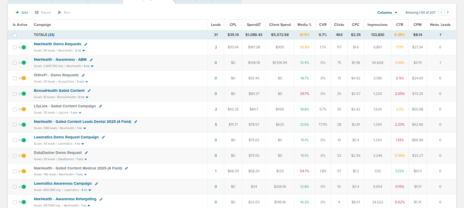
scroll to position [14, 0]
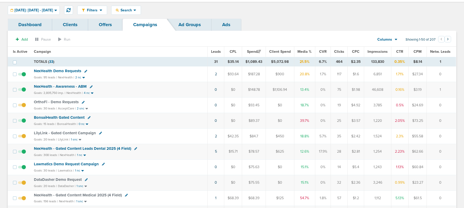
click at [58, 118] on span "BonsaiHealth Gated Content" at bounding box center [59, 117] width 51 height 5
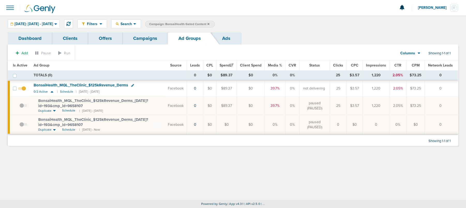
click at [23, 127] on span at bounding box center [23, 127] width 8 height 0
click at [19, 126] on input "checkbox" at bounding box center [19, 126] width 0 height 0
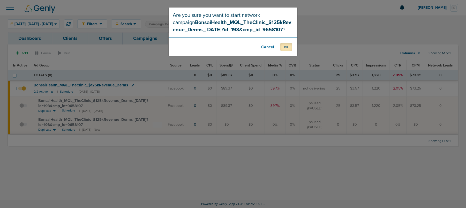
click at [284, 49] on button "OK" at bounding box center [286, 47] width 12 height 8
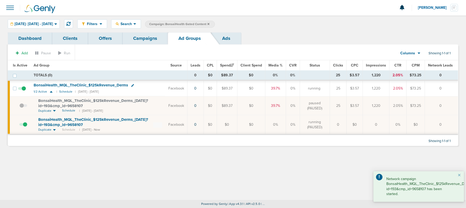
click at [147, 40] on link "Campaigns" at bounding box center [145, 38] width 45 height 12
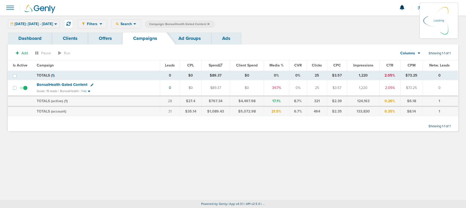
click at [209, 23] on icon at bounding box center [208, 24] width 2 height 2
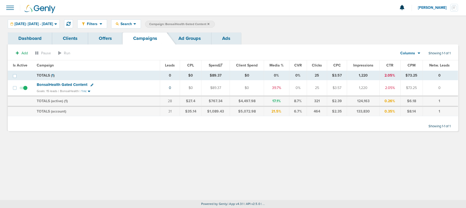
click at [209, 24] on icon at bounding box center [208, 23] width 2 height 3
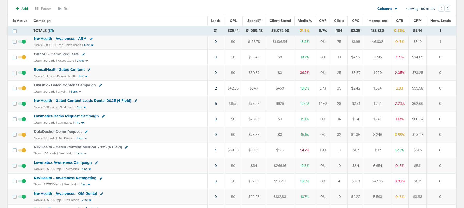
scroll to position [63, 0]
click at [58, 116] on span "Lawmatics Demo Request Campaign" at bounding box center [66, 115] width 65 height 5
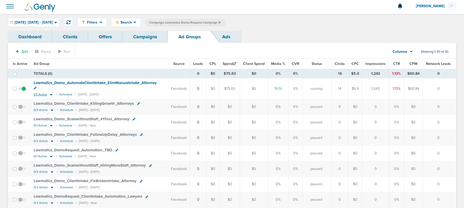
scroll to position [2, 0]
click at [51, 93] on icon at bounding box center [51, 94] width 3 height 2
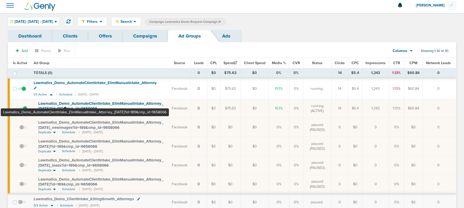
click at [65, 101] on span "Lawmatics_ Demo_ AutomateClientIntake_ ElimManualIntake_ Attorney_ [DATE]?id=18…" at bounding box center [100, 106] width 125 height 10
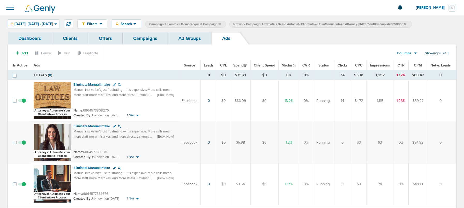
click at [185, 39] on link "Ad Groups" at bounding box center [190, 38] width 44 height 12
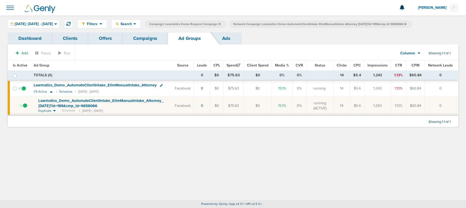
click at [406, 23] on icon at bounding box center [405, 23] width 2 height 3
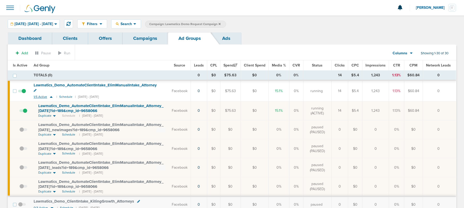
click at [51, 95] on icon at bounding box center [51, 97] width 5 height 4
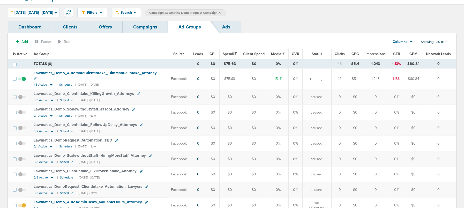
scroll to position [17, 0]
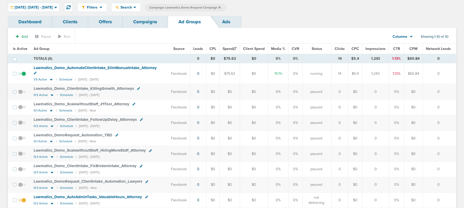
click at [67, 102] on span "Lawmatics_ Demo_ ScalewithoutStaff_ #1Tool_ Attorney" at bounding box center [82, 104] width 96 height 5
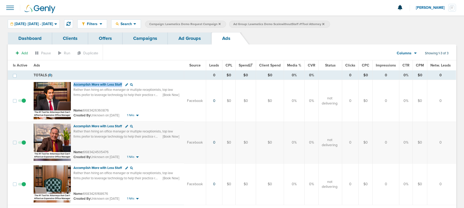
drag, startPoint x: 72, startPoint y: 84, endPoint x: 123, endPoint y: 85, distance: 50.9
click at [123, 85] on td "Accomplish More with Less Staff Rather than hiring an office manager or multipl…" at bounding box center [107, 101] width 153 height 42
copy span "Accomplish More with Less Staff"
click at [60, 91] on img at bounding box center [52, 100] width 37 height 37
